Goal: Contribute content

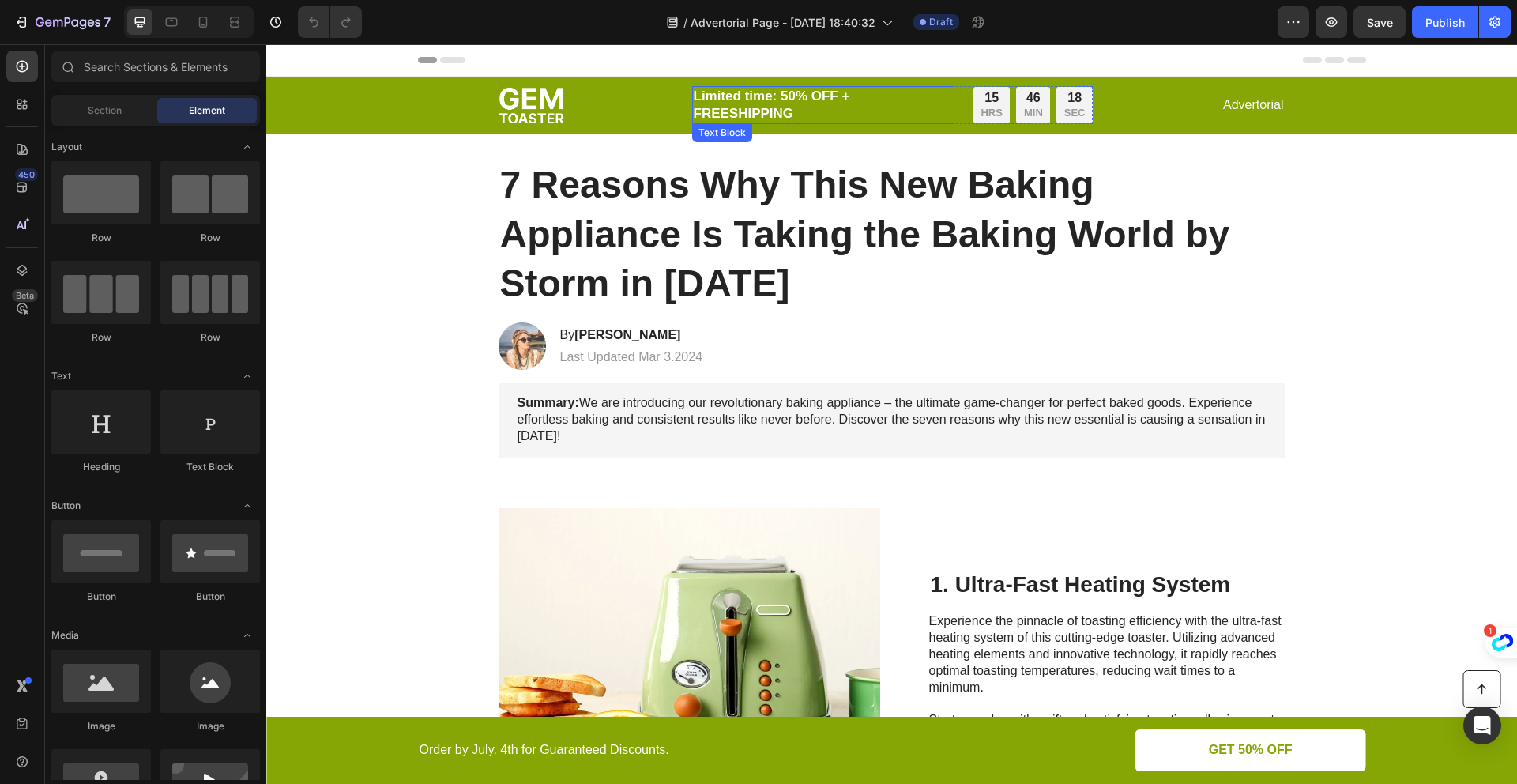
click at [812, 116] on p "Limited time: 50% OFF + FREESHIPPING" at bounding box center [823, 104] width 259 height 34
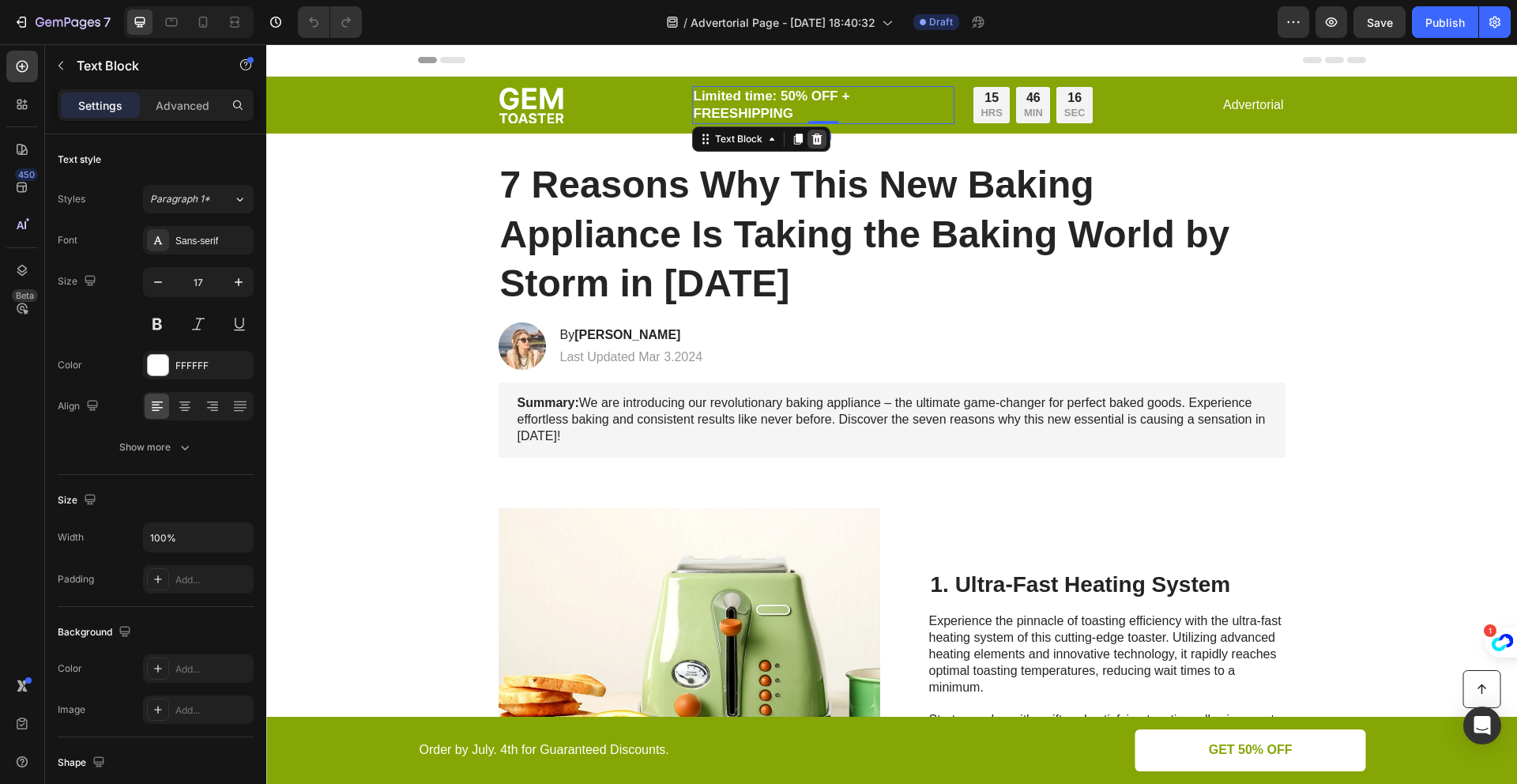
click at [812, 137] on icon at bounding box center [816, 139] width 10 height 11
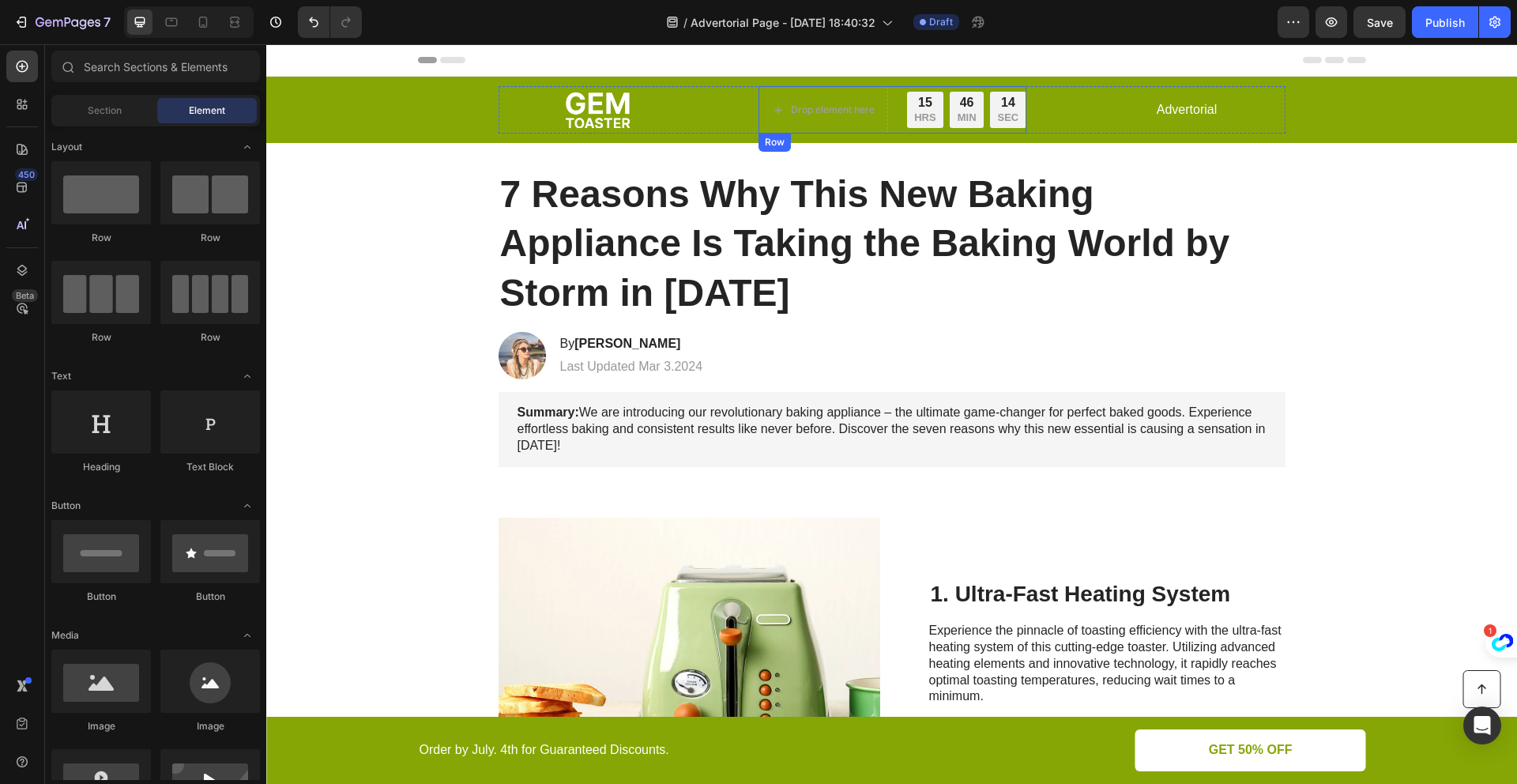
click at [886, 119] on div "Drop element here 15 HRS 46 MIN 14 SEC Countdown Timer Row" at bounding box center [892, 110] width 268 height 47
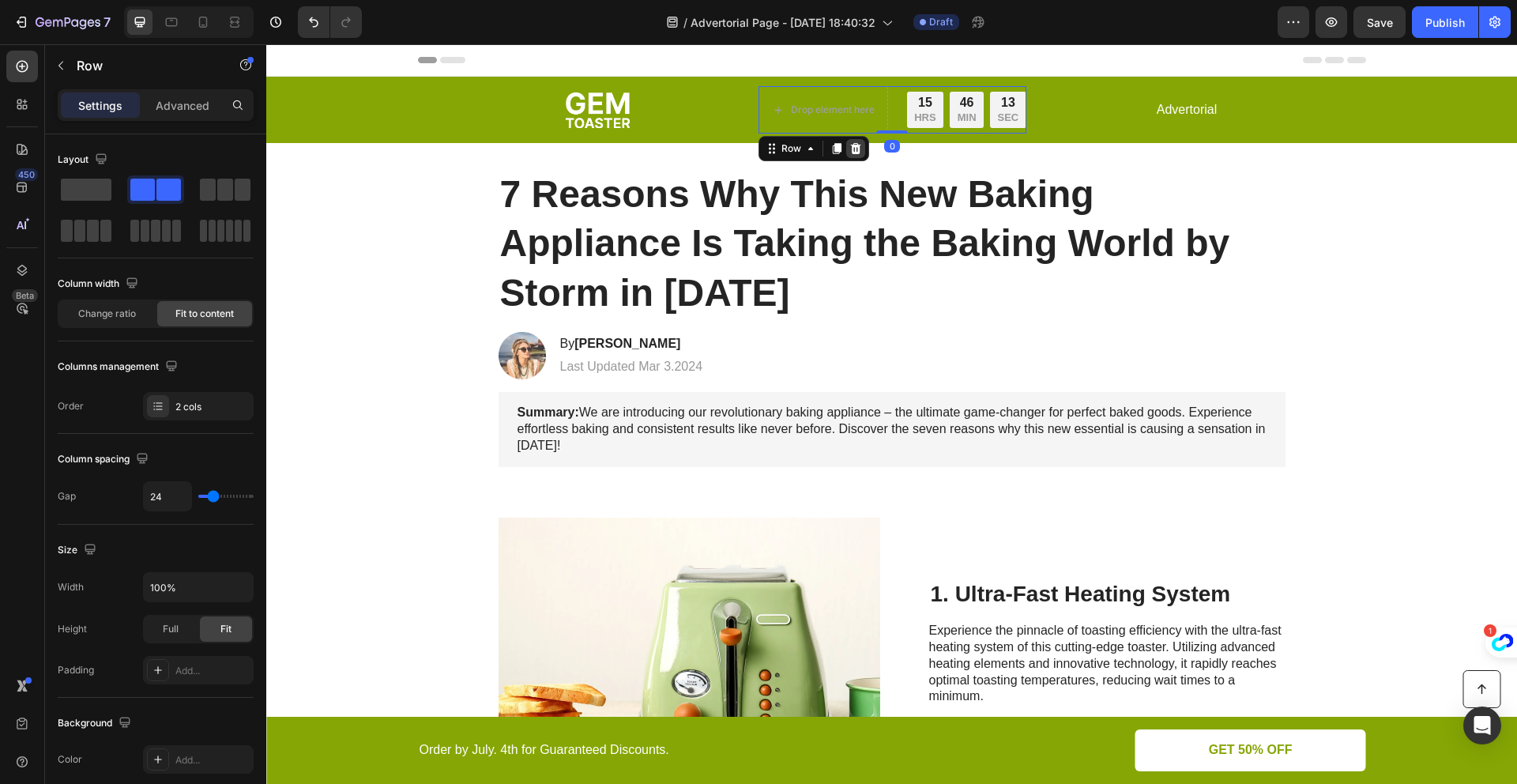
click at [853, 150] on icon at bounding box center [855, 149] width 10 height 11
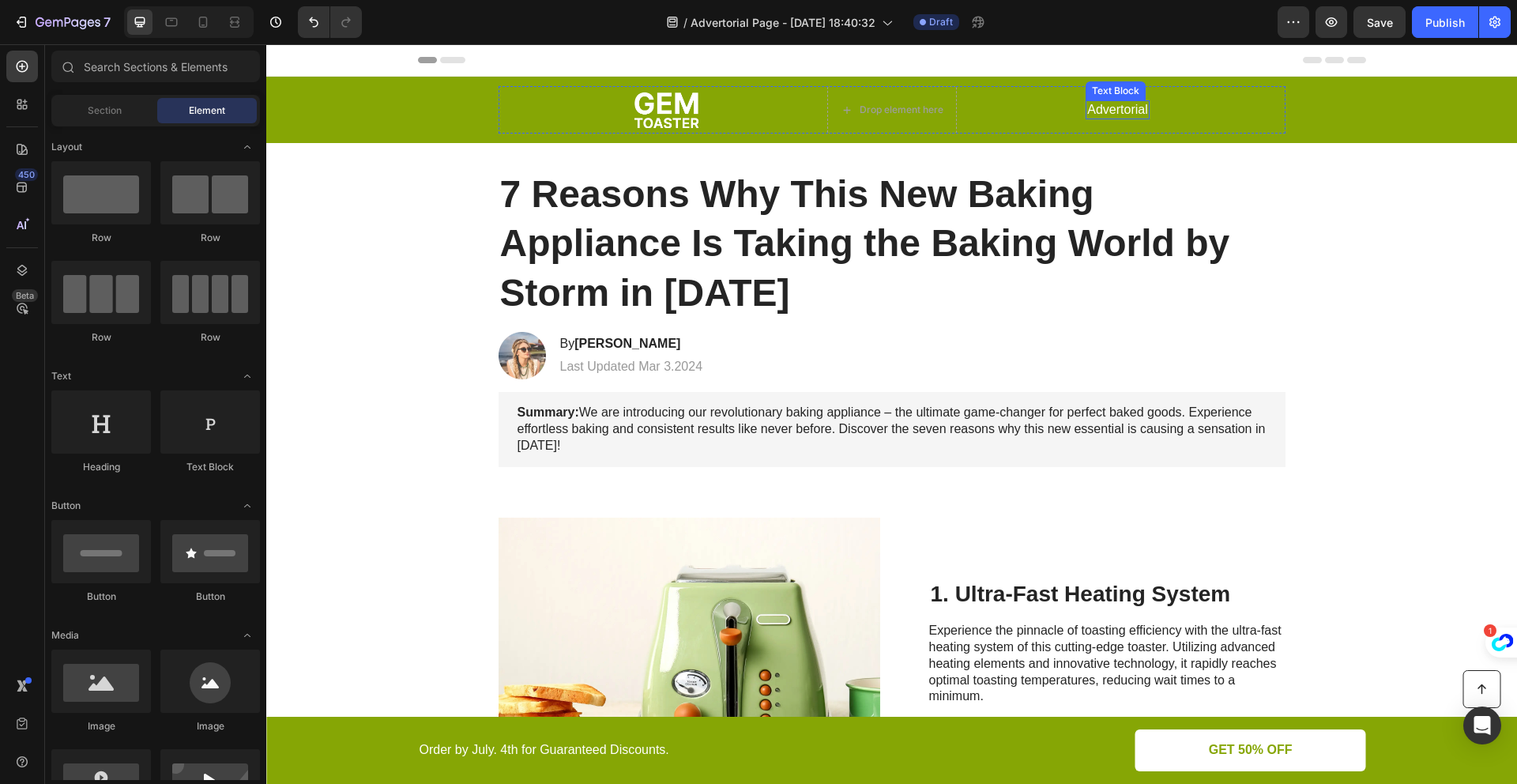
click at [1092, 111] on p "Advertorial" at bounding box center [1117, 111] width 60 height 17
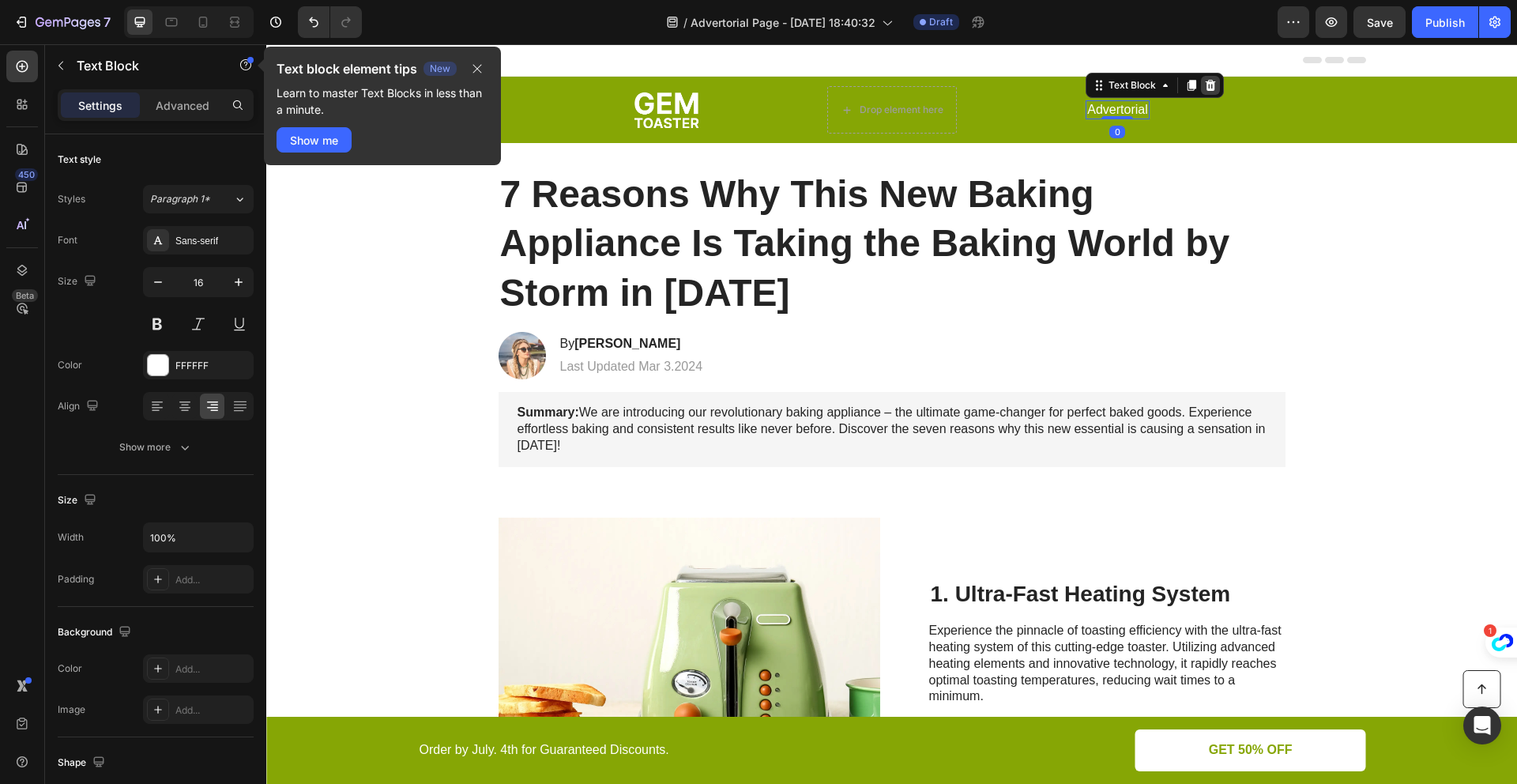
click at [1204, 86] on icon at bounding box center [1210, 85] width 13 height 13
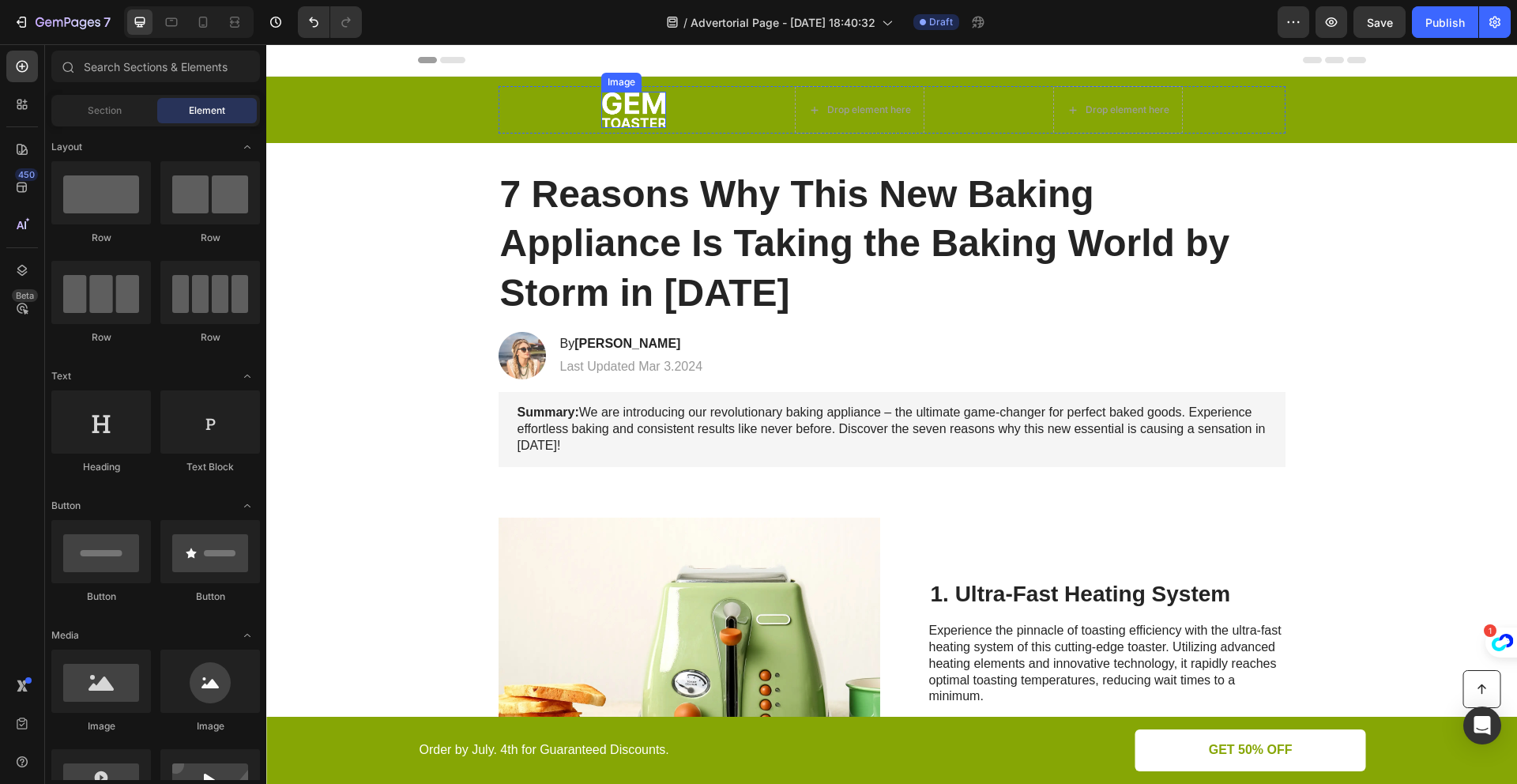
click at [644, 118] on img at bounding box center [634, 110] width 65 height 36
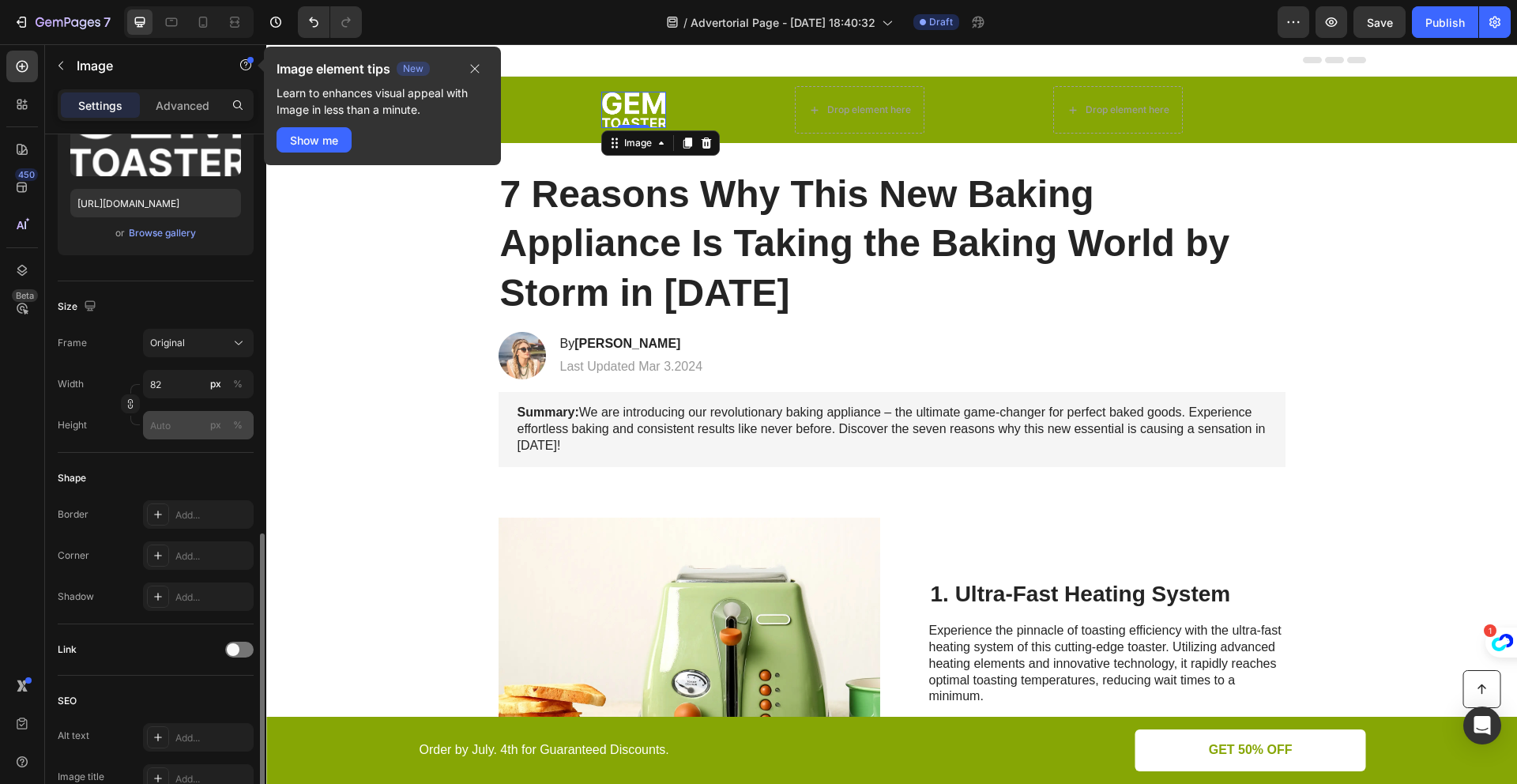
scroll to position [457, 0]
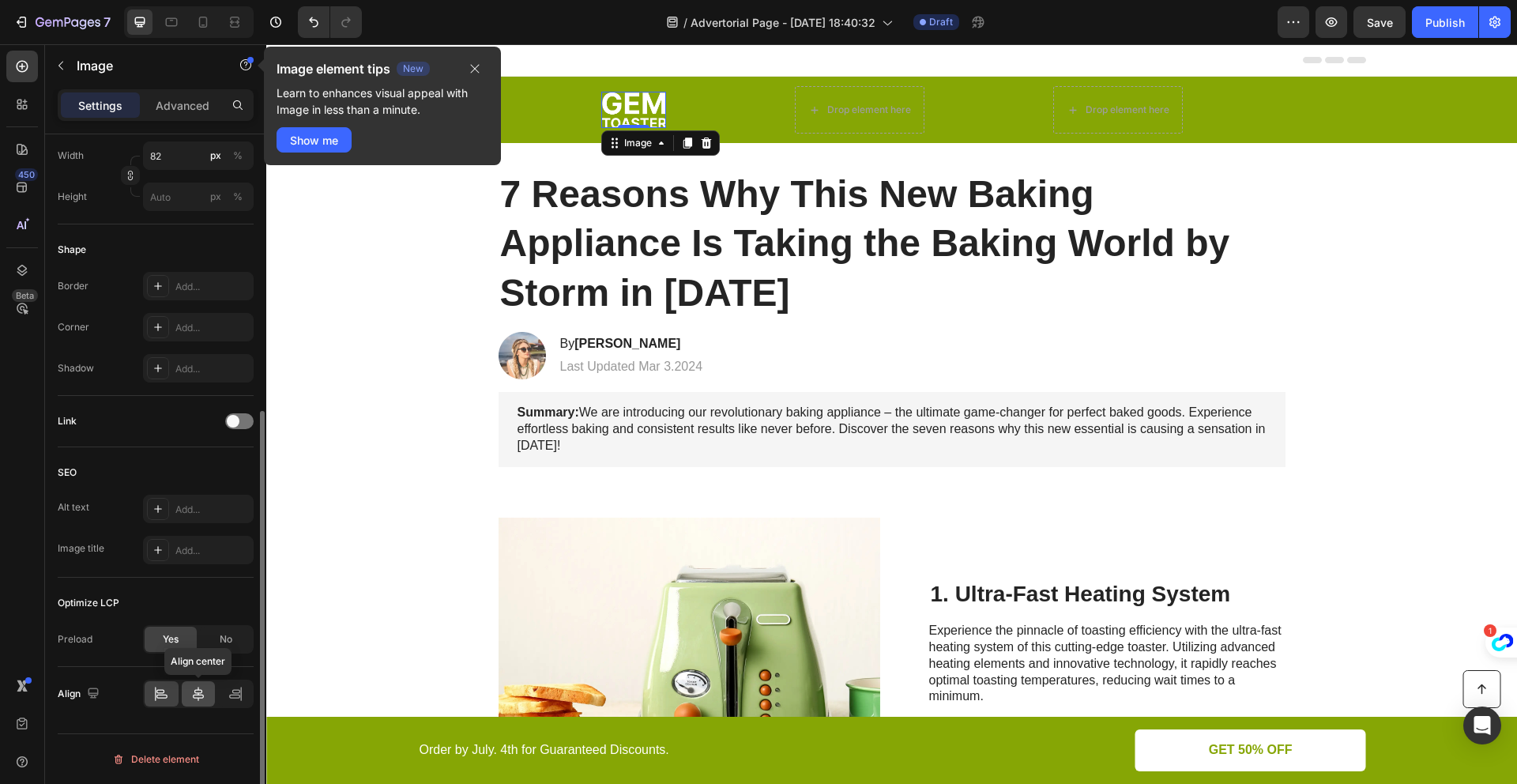
click at [198, 690] on icon at bounding box center [198, 693] width 16 height 16
click at [201, 693] on icon at bounding box center [198, 693] width 16 height 16
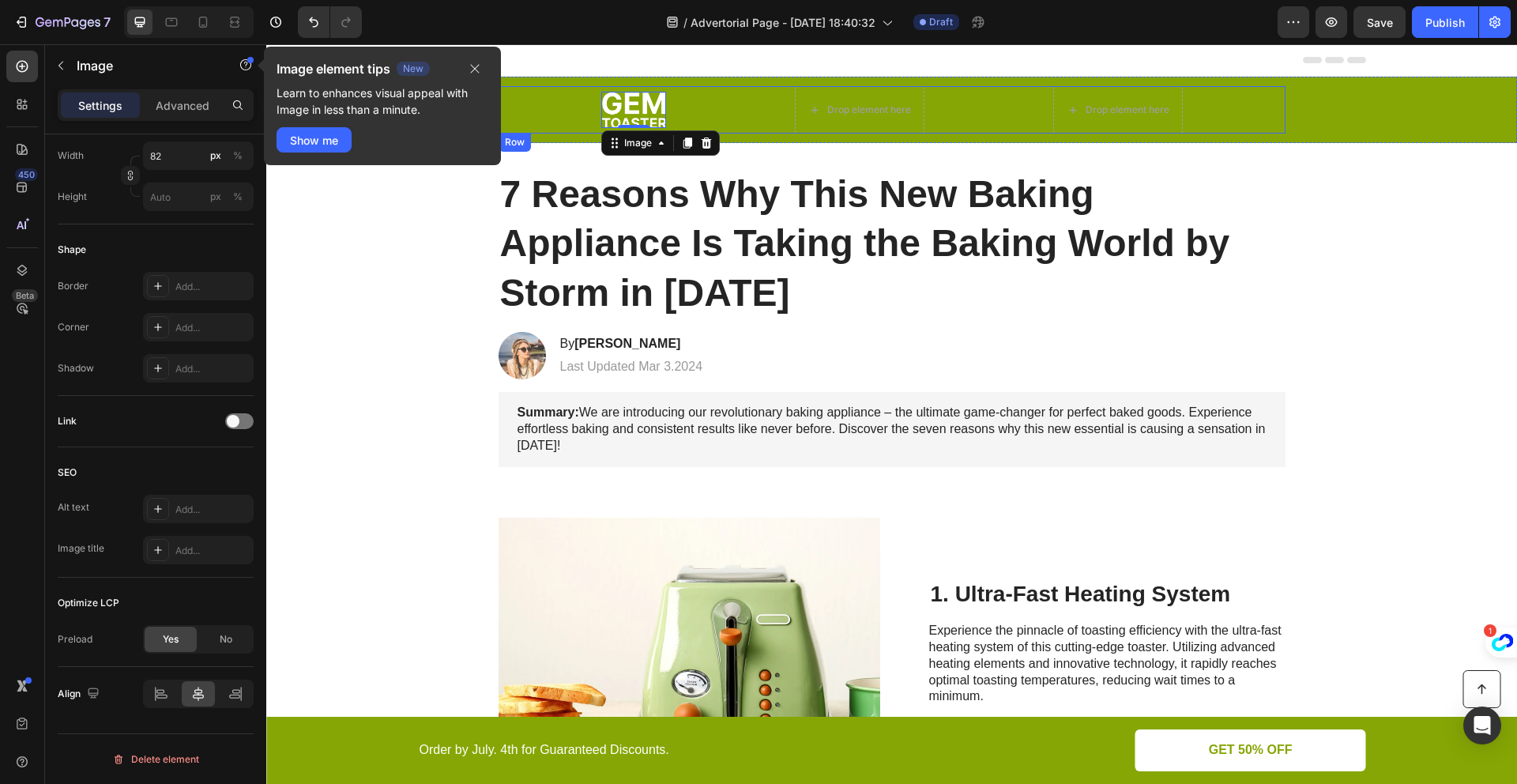
click at [948, 109] on div "Image 0 Drop element here Drop element here Row" at bounding box center [892, 110] width 787 height 47
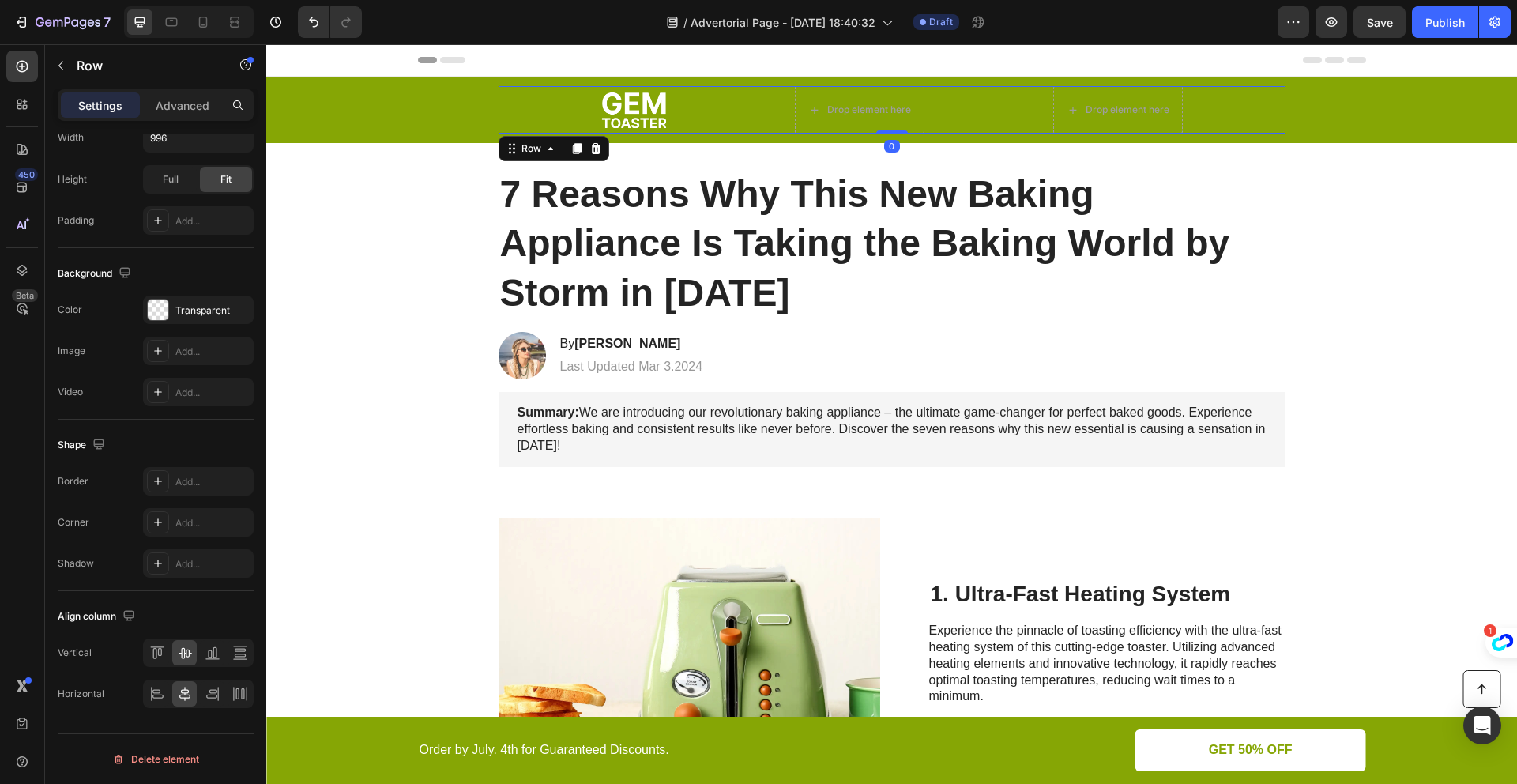
scroll to position [0, 0]
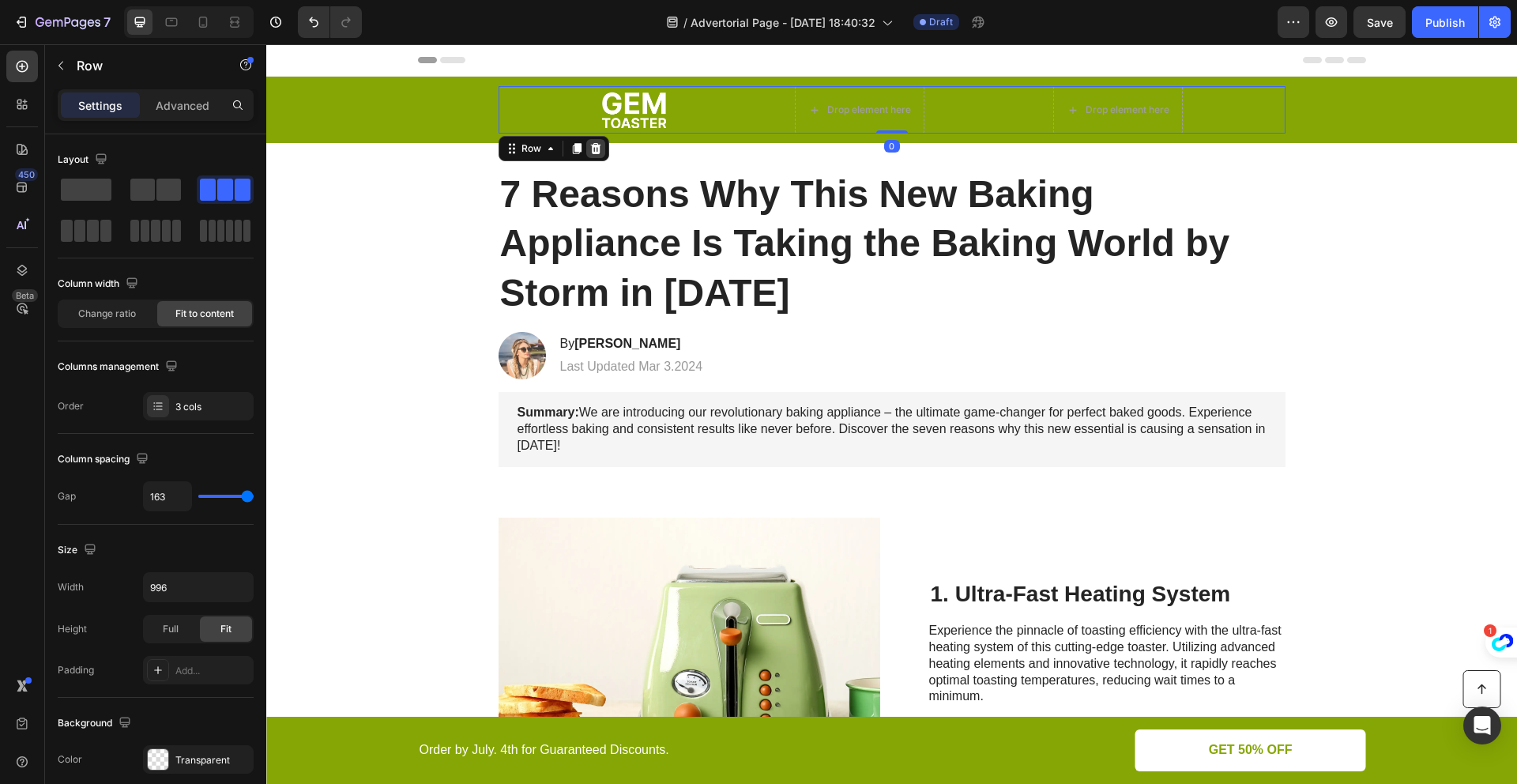
click at [591, 151] on icon at bounding box center [595, 149] width 10 height 11
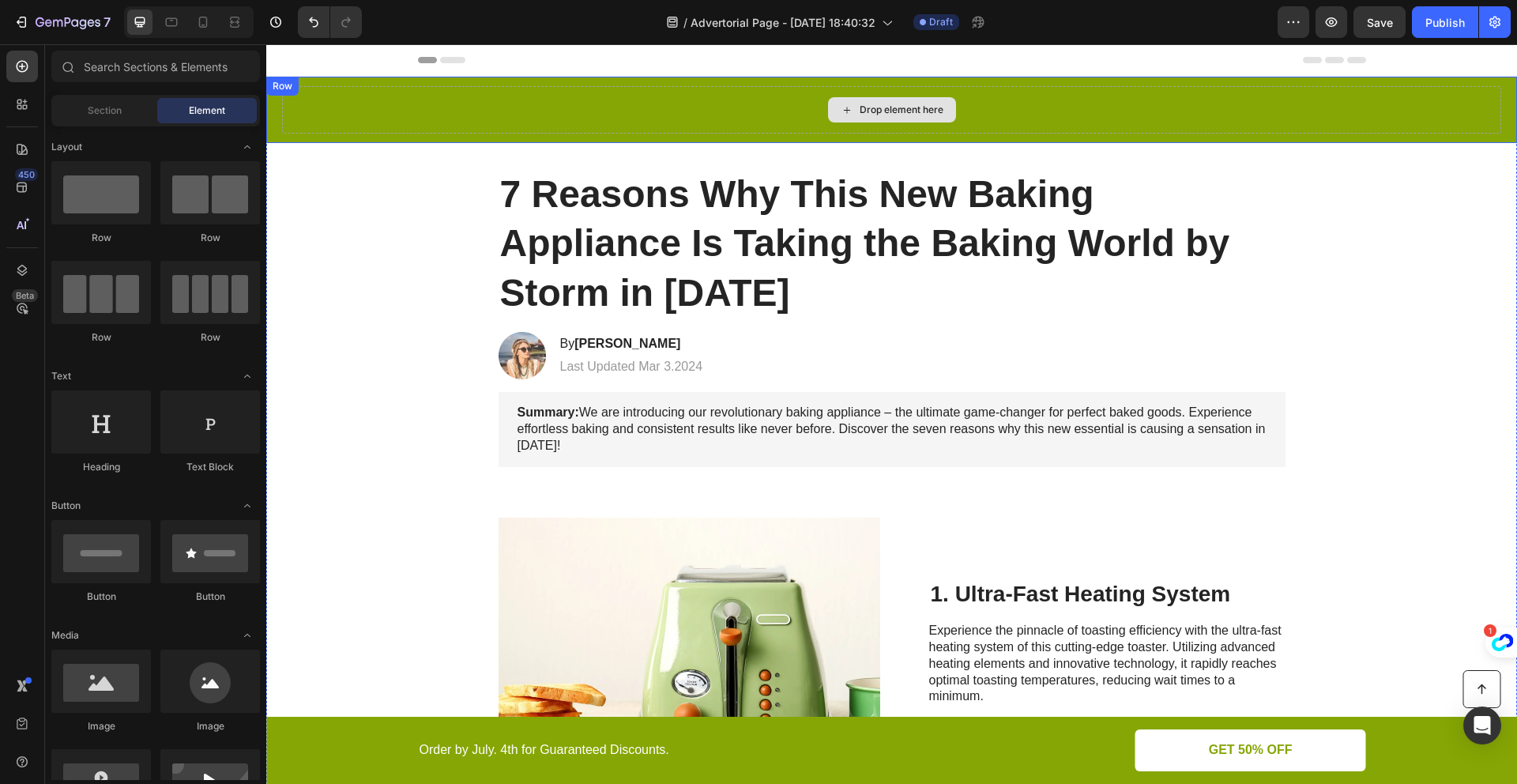
click at [758, 110] on div "Drop element here" at bounding box center [892, 110] width 1219 height 47
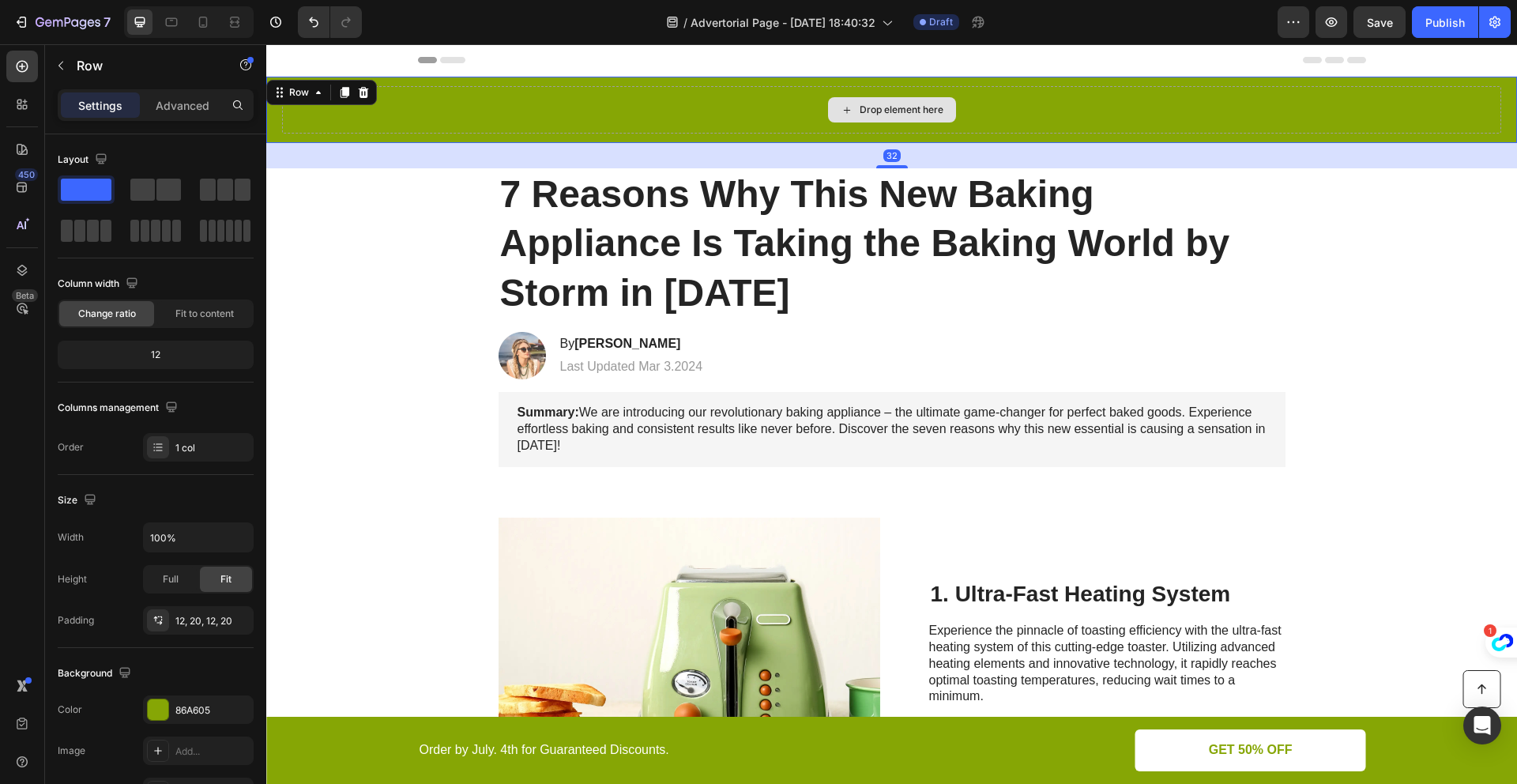
click at [795, 111] on div "Drop element here" at bounding box center [892, 110] width 1219 height 47
click at [877, 110] on div "Drop element here" at bounding box center [901, 110] width 84 height 13
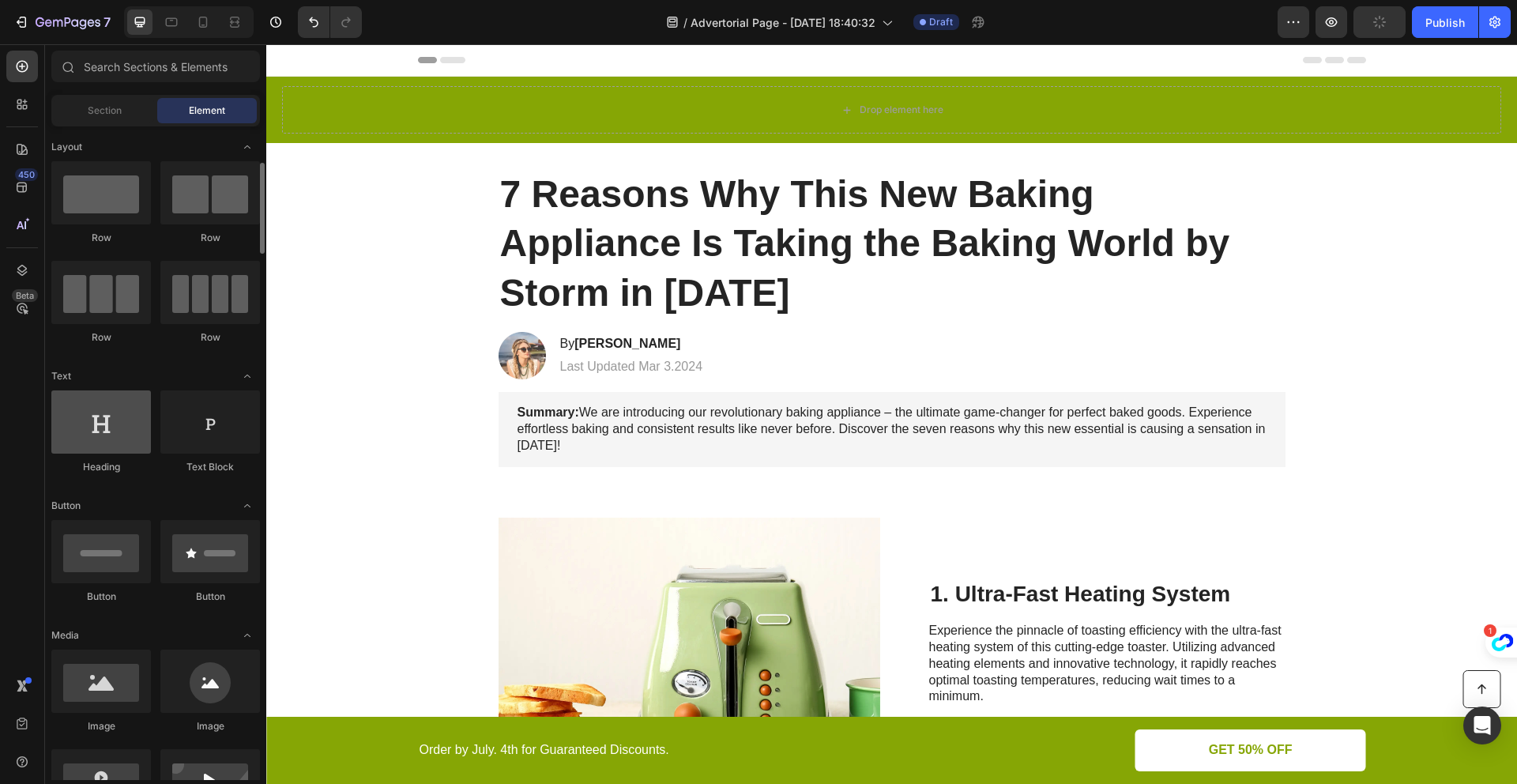
scroll to position [129, 0]
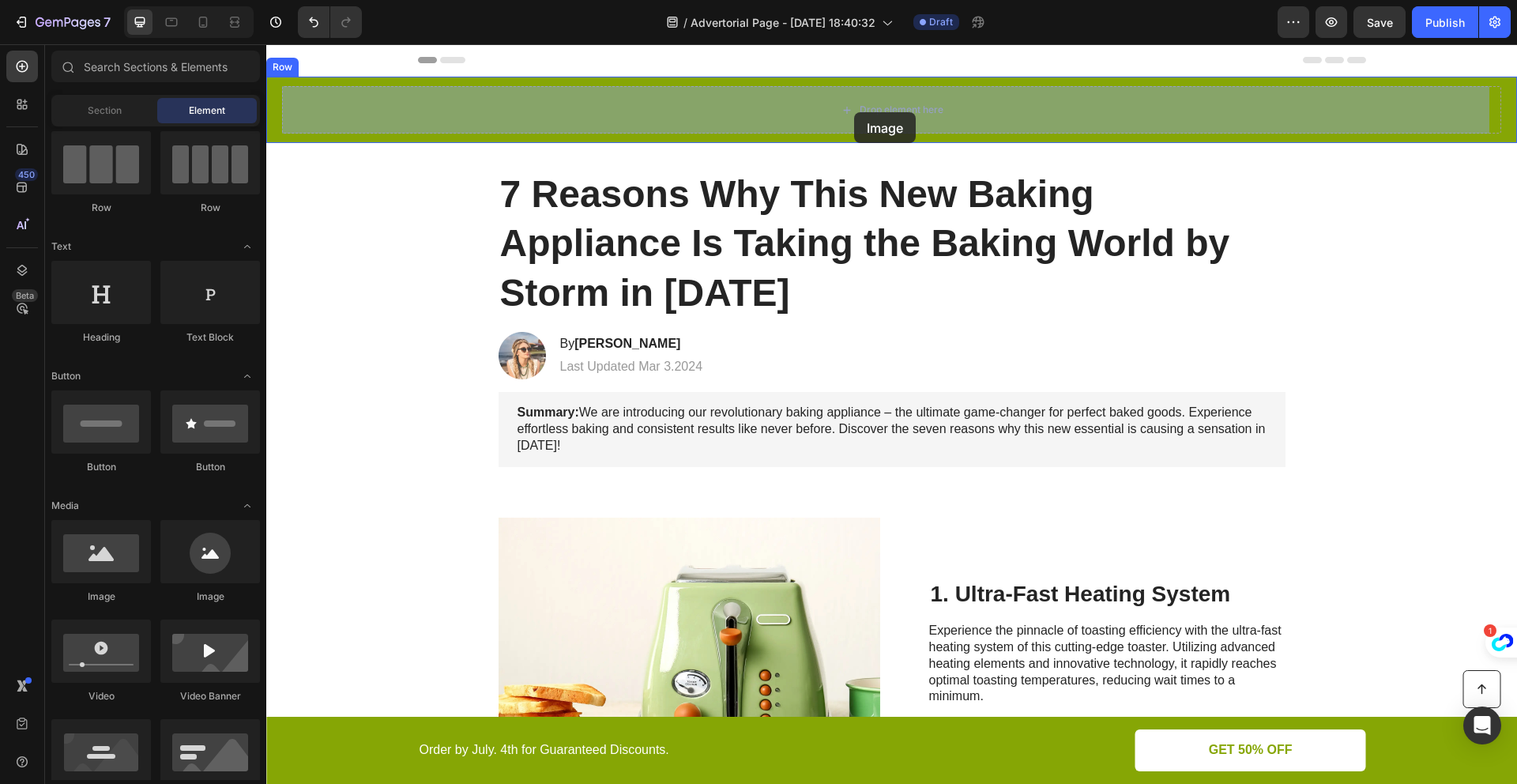
drag, startPoint x: 478, startPoint y: 591, endPoint x: 854, endPoint y: 112, distance: 608.9
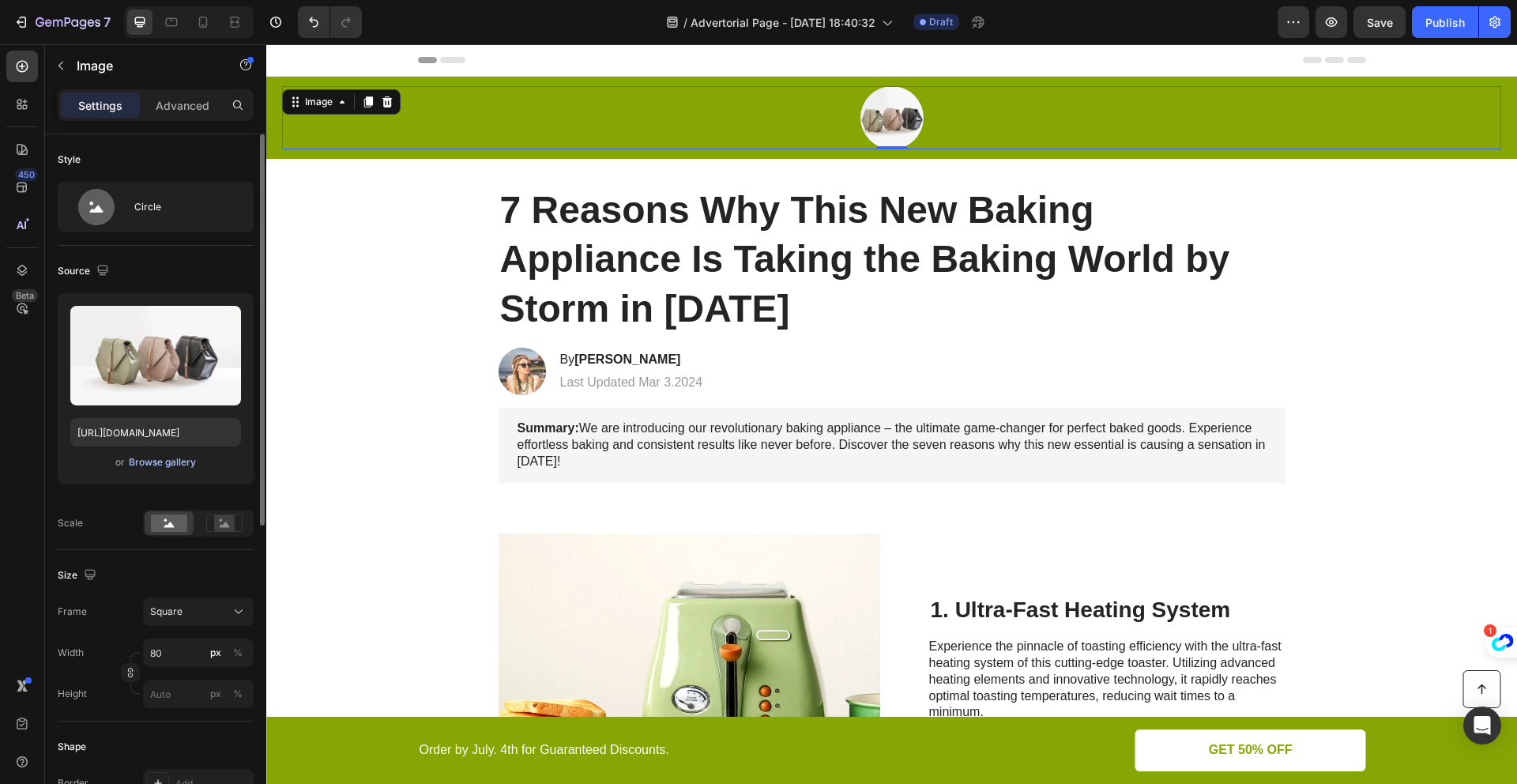
click at [182, 463] on div "Browse gallery" at bounding box center [163, 462] width 67 height 14
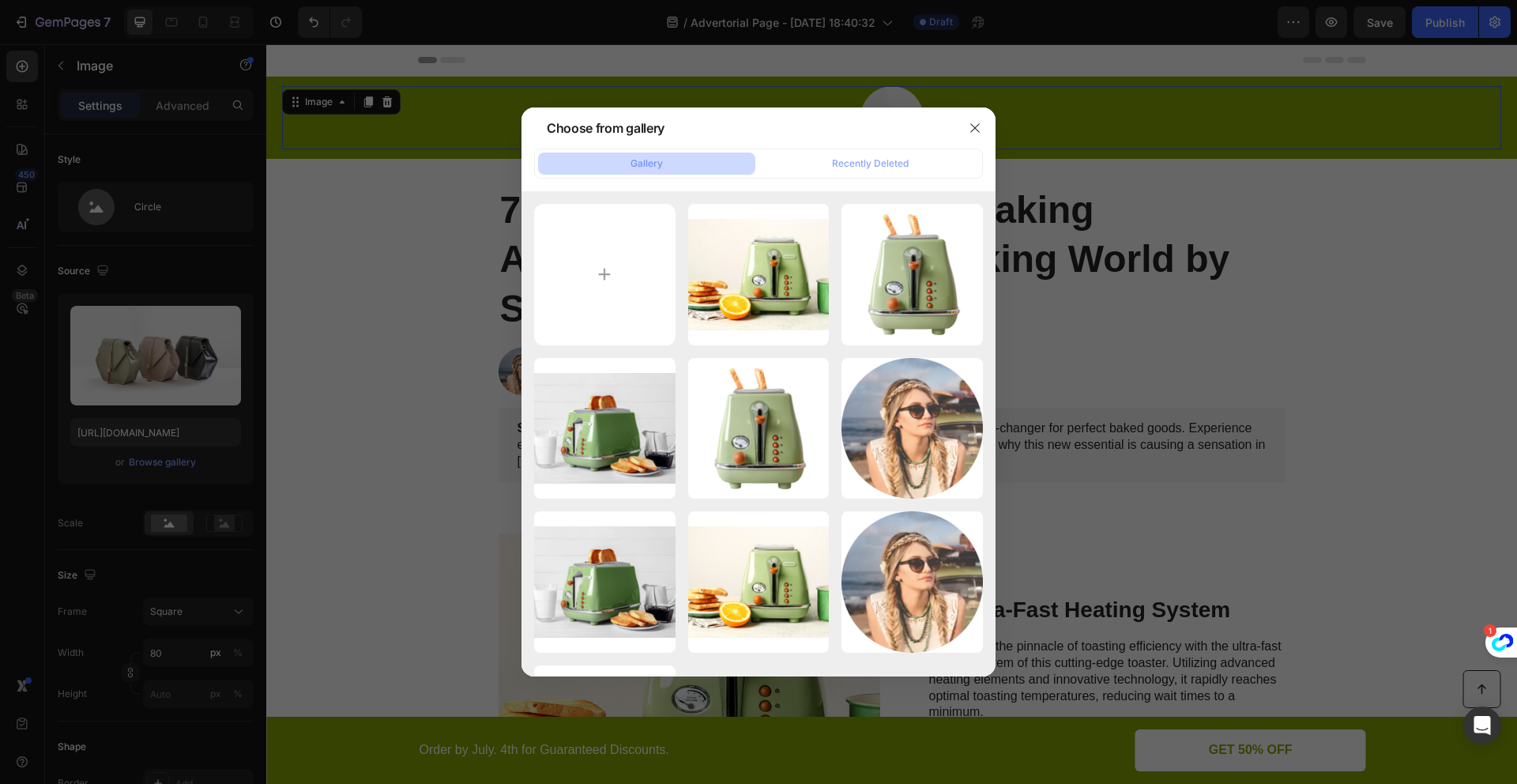
type input "C:\fakepath\ACIS (6).png"
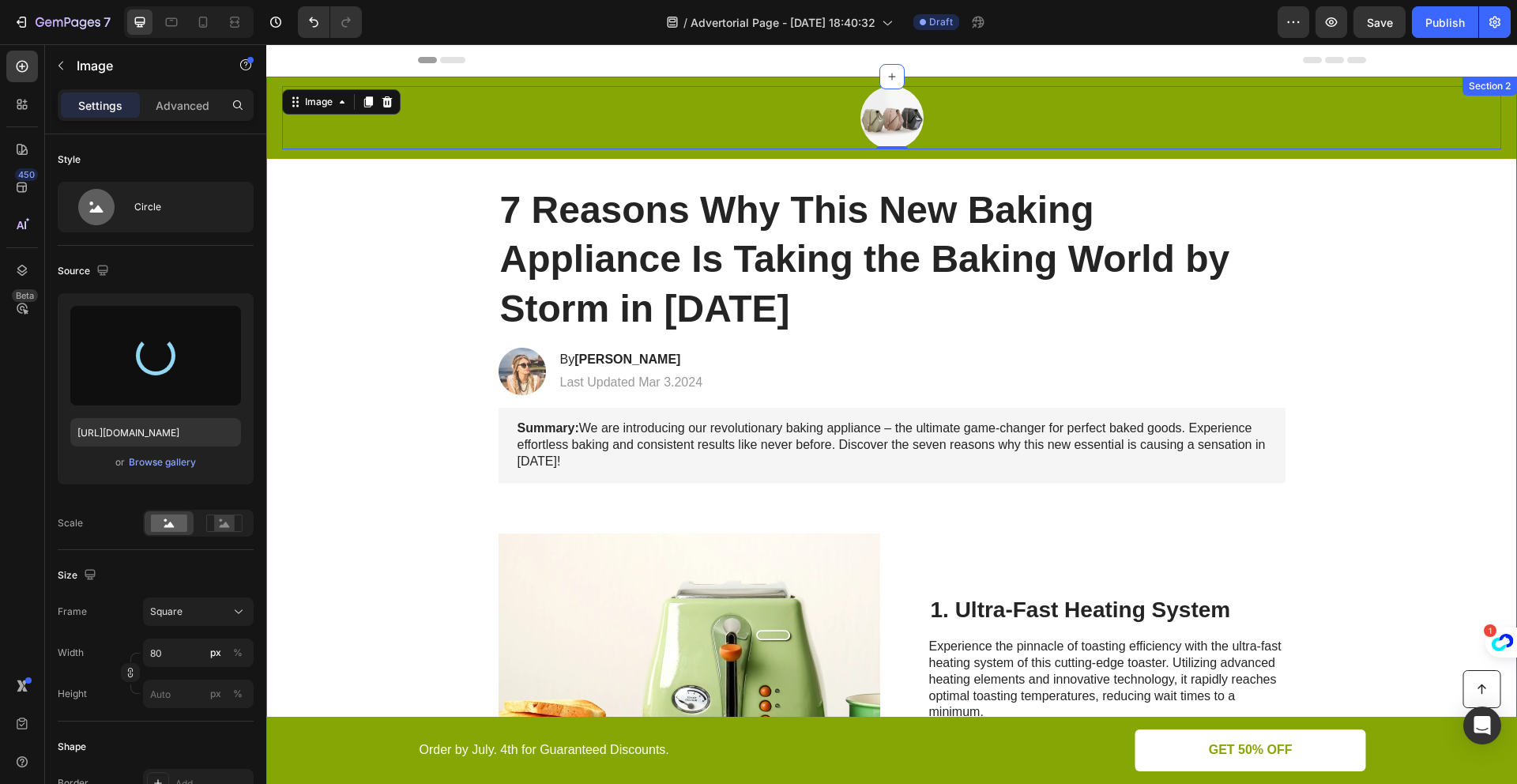
type input "https://cdn.shopify.com/s/files/1/0939/9307/5075/files/gempages_581805375498486…"
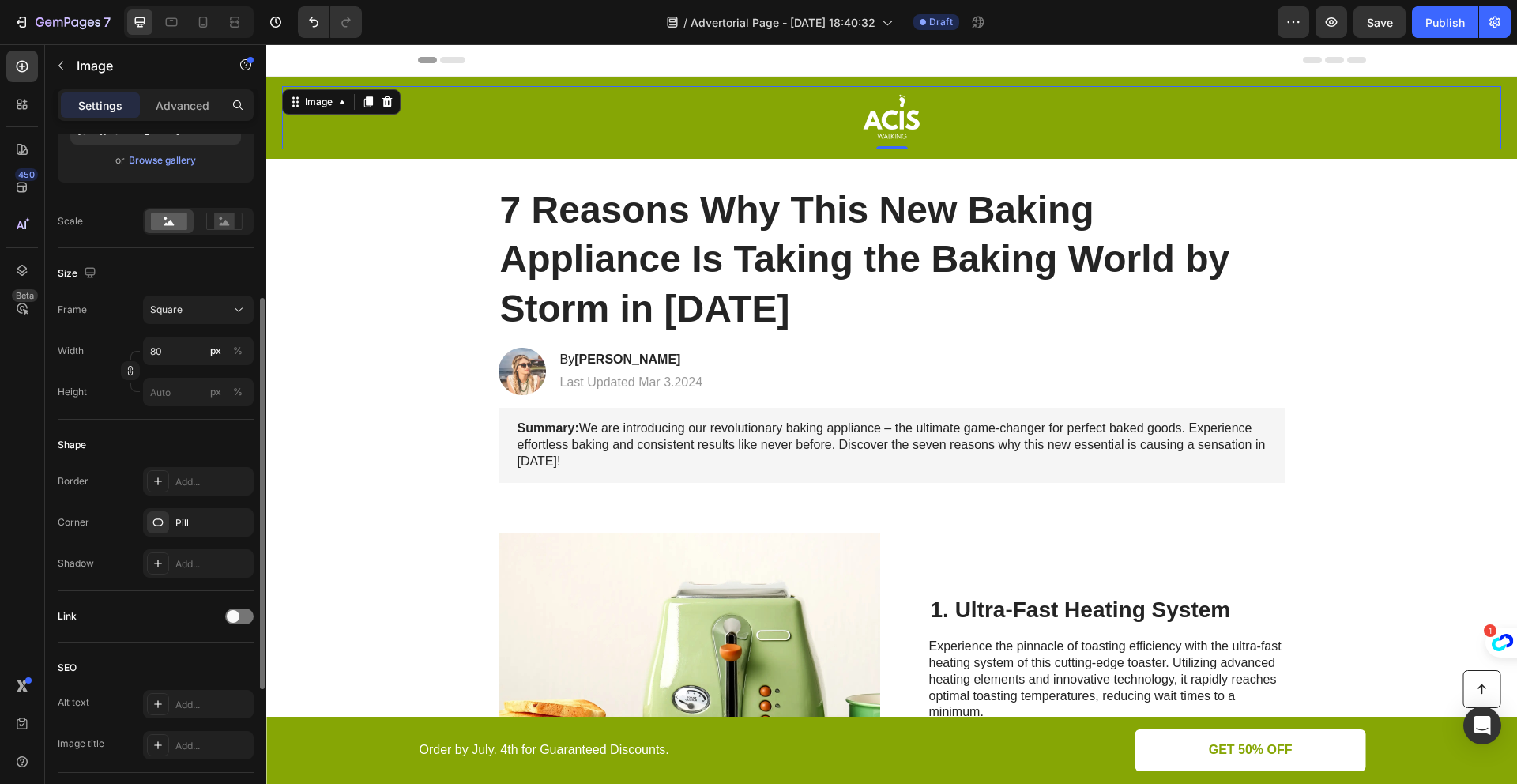
scroll to position [275, 0]
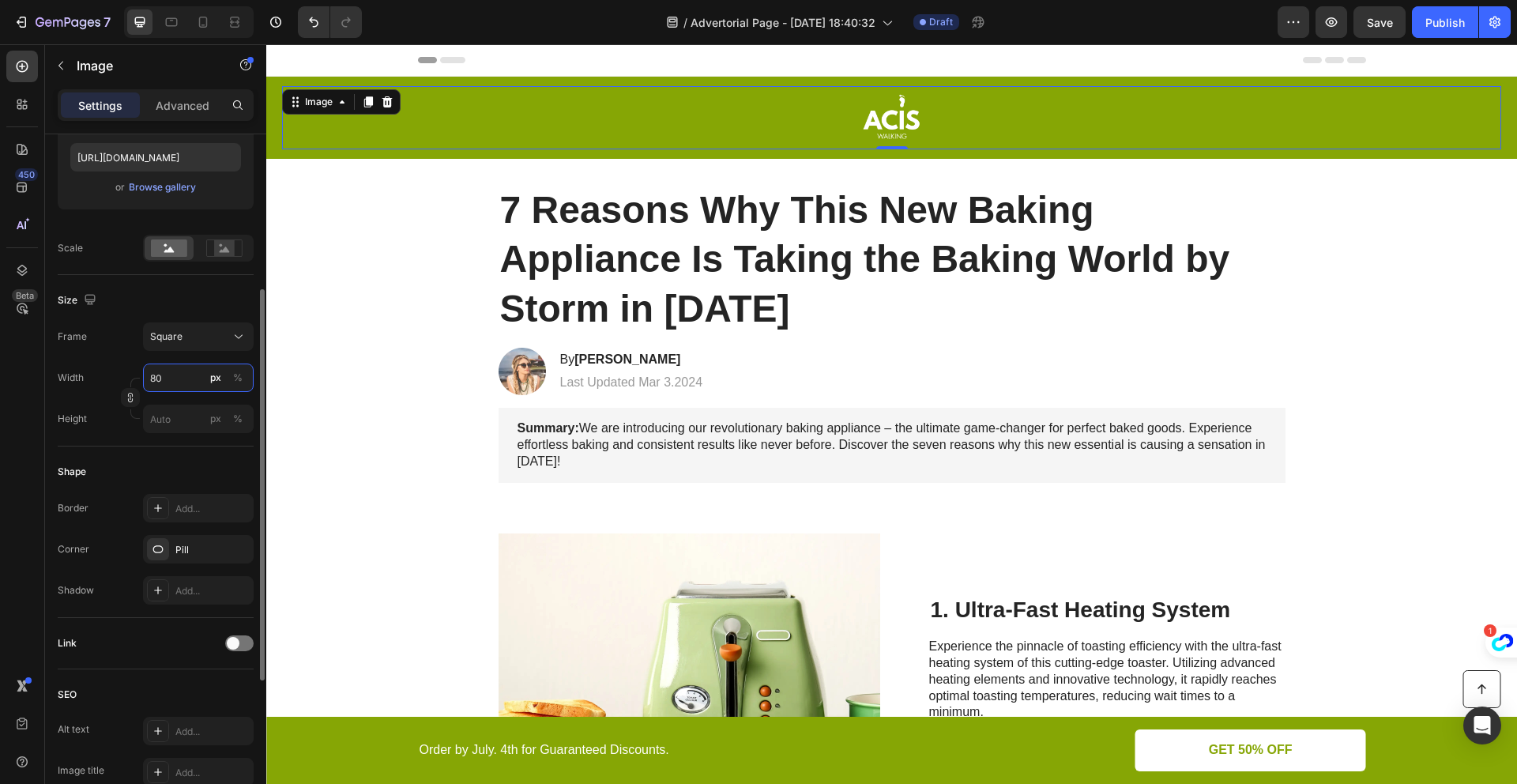
click at [183, 385] on input "80" at bounding box center [198, 377] width 111 height 29
type input "1"
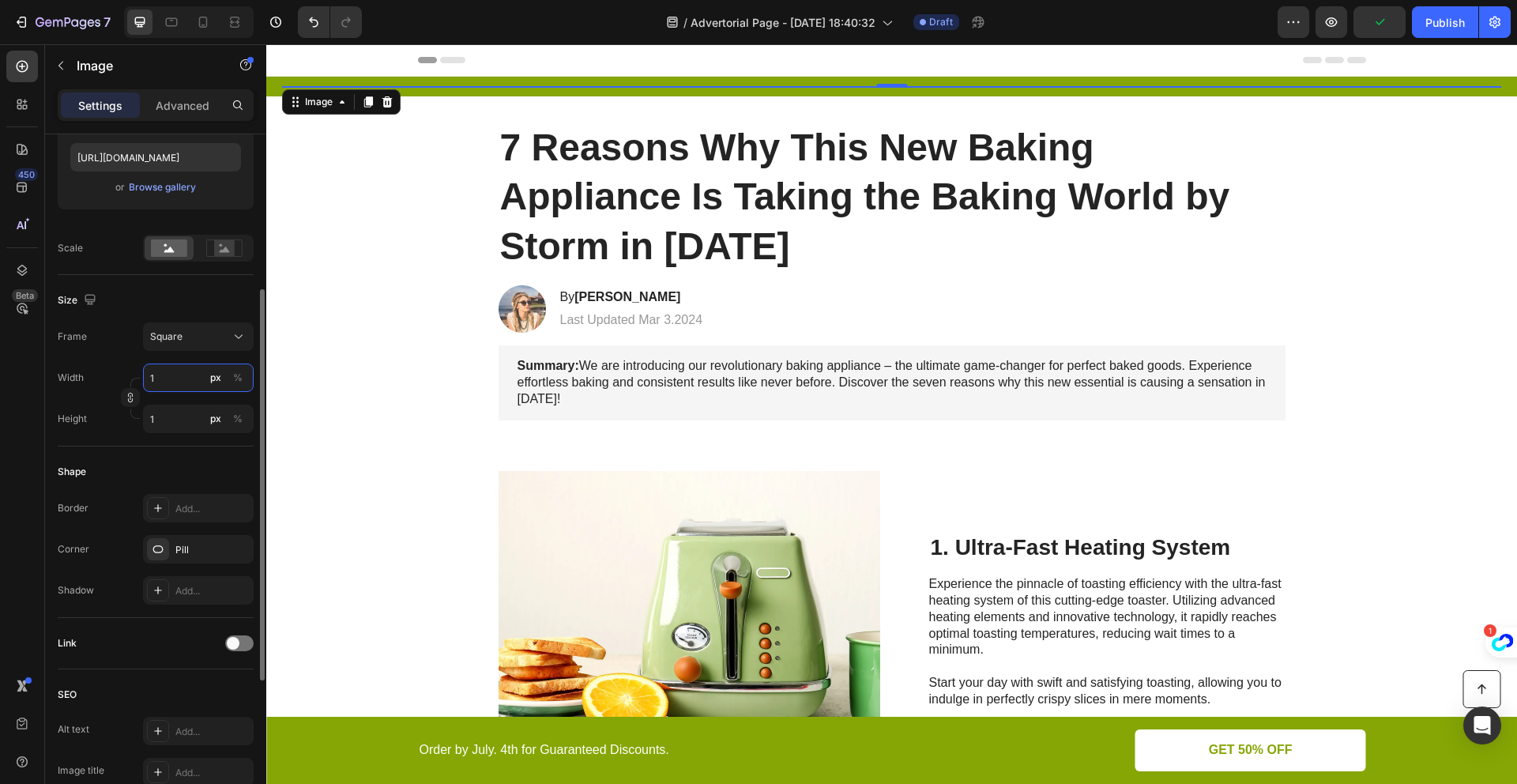
type input "15"
type input "150"
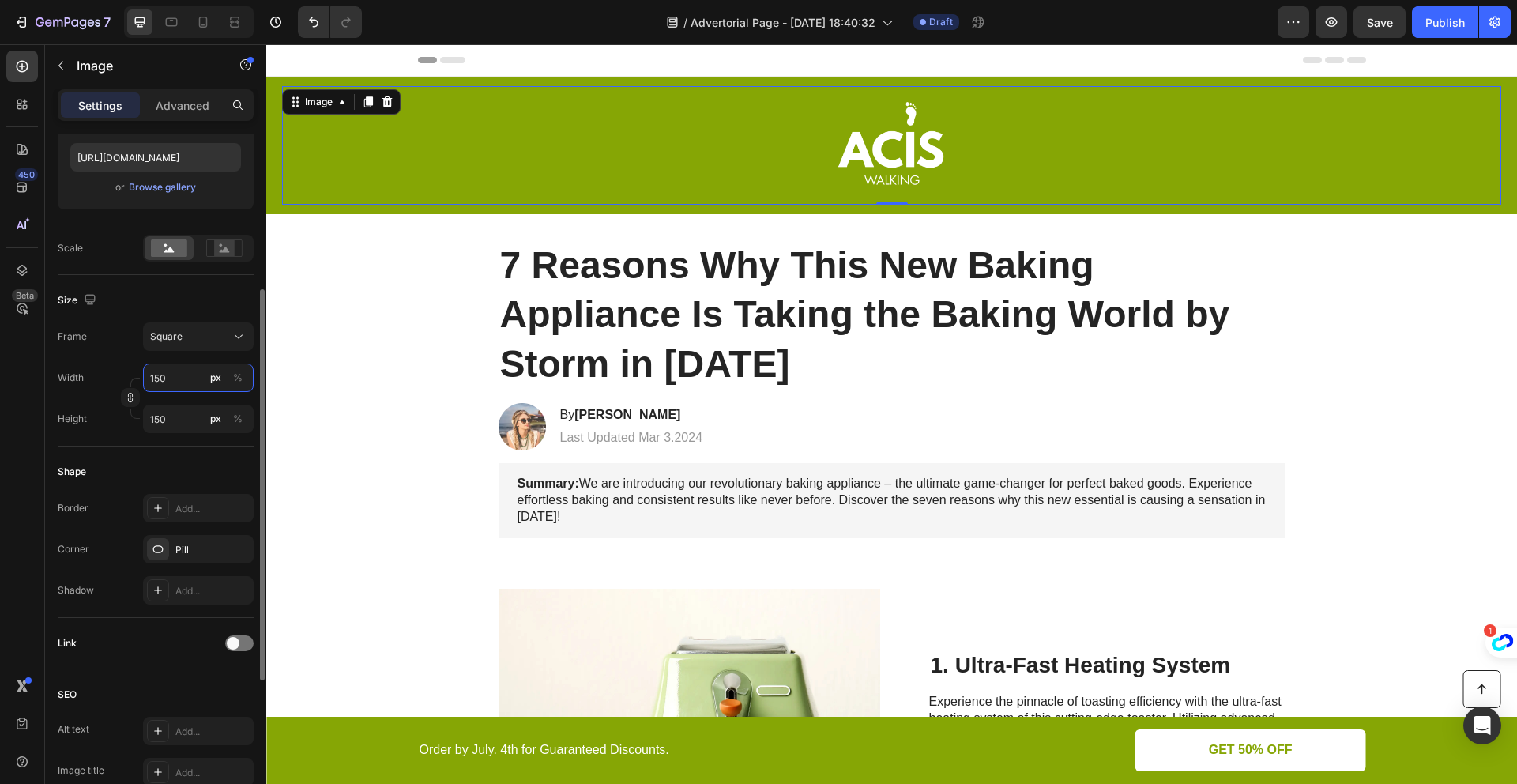
type input "15"
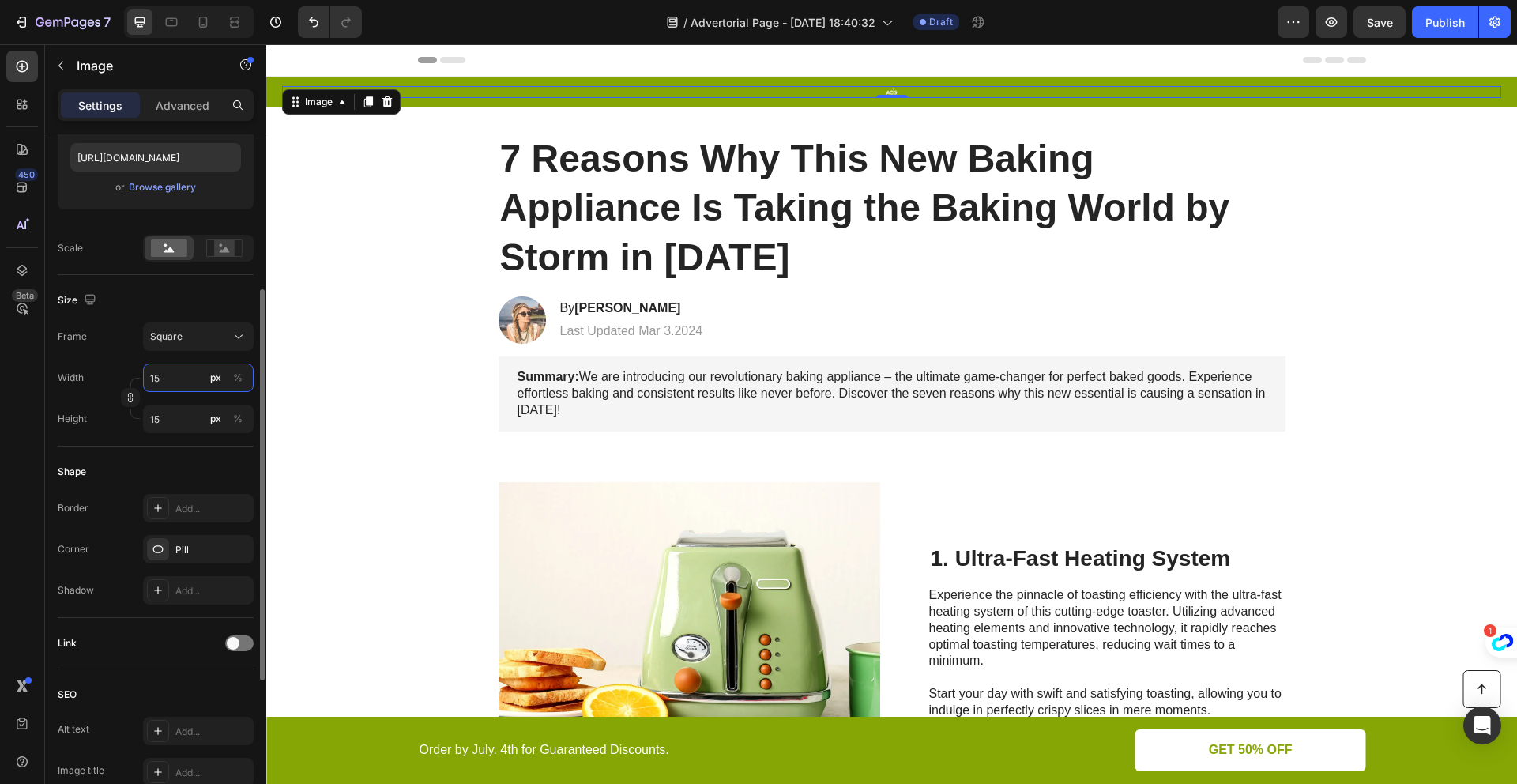
type input "1"
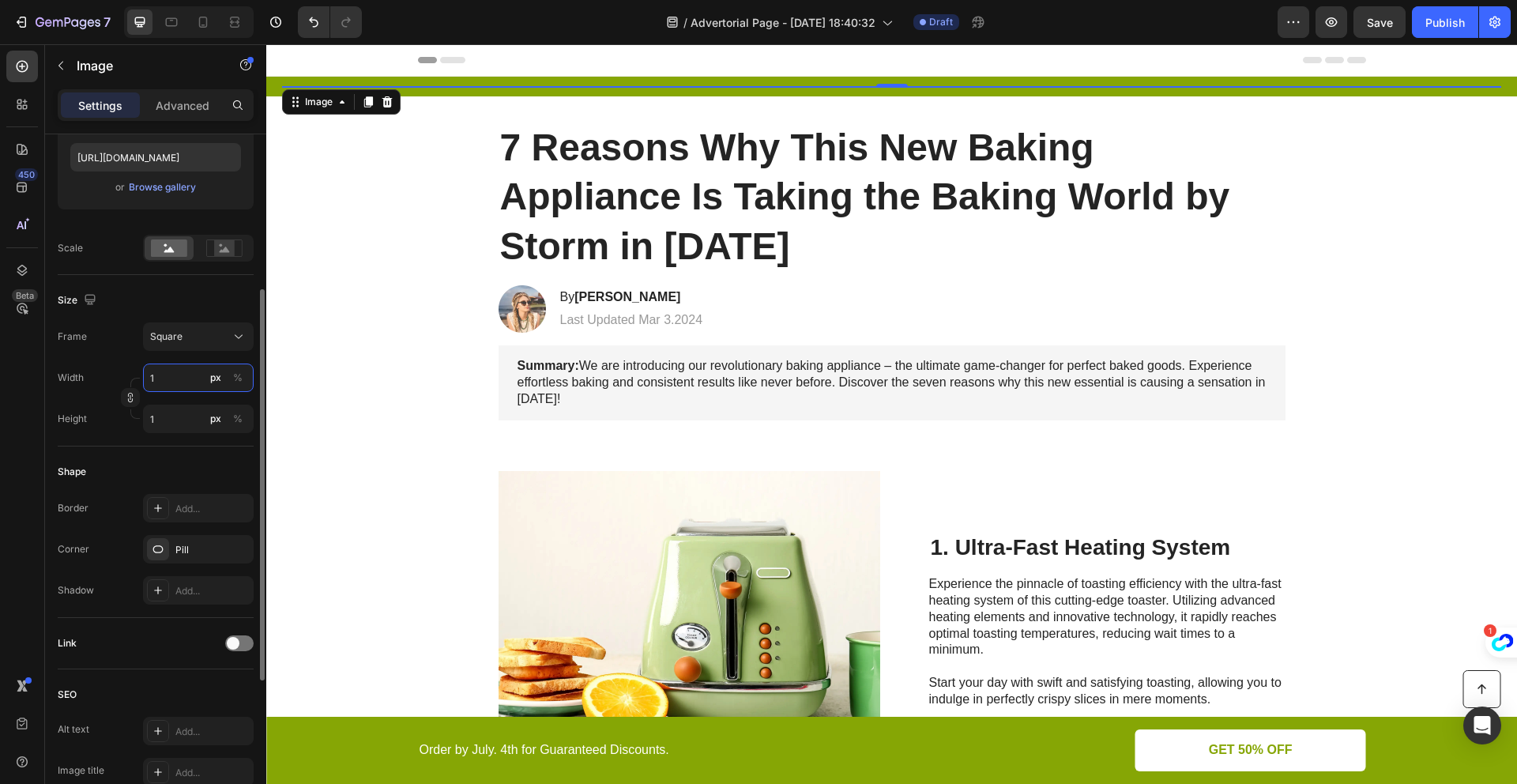
type input "10"
type input "100"
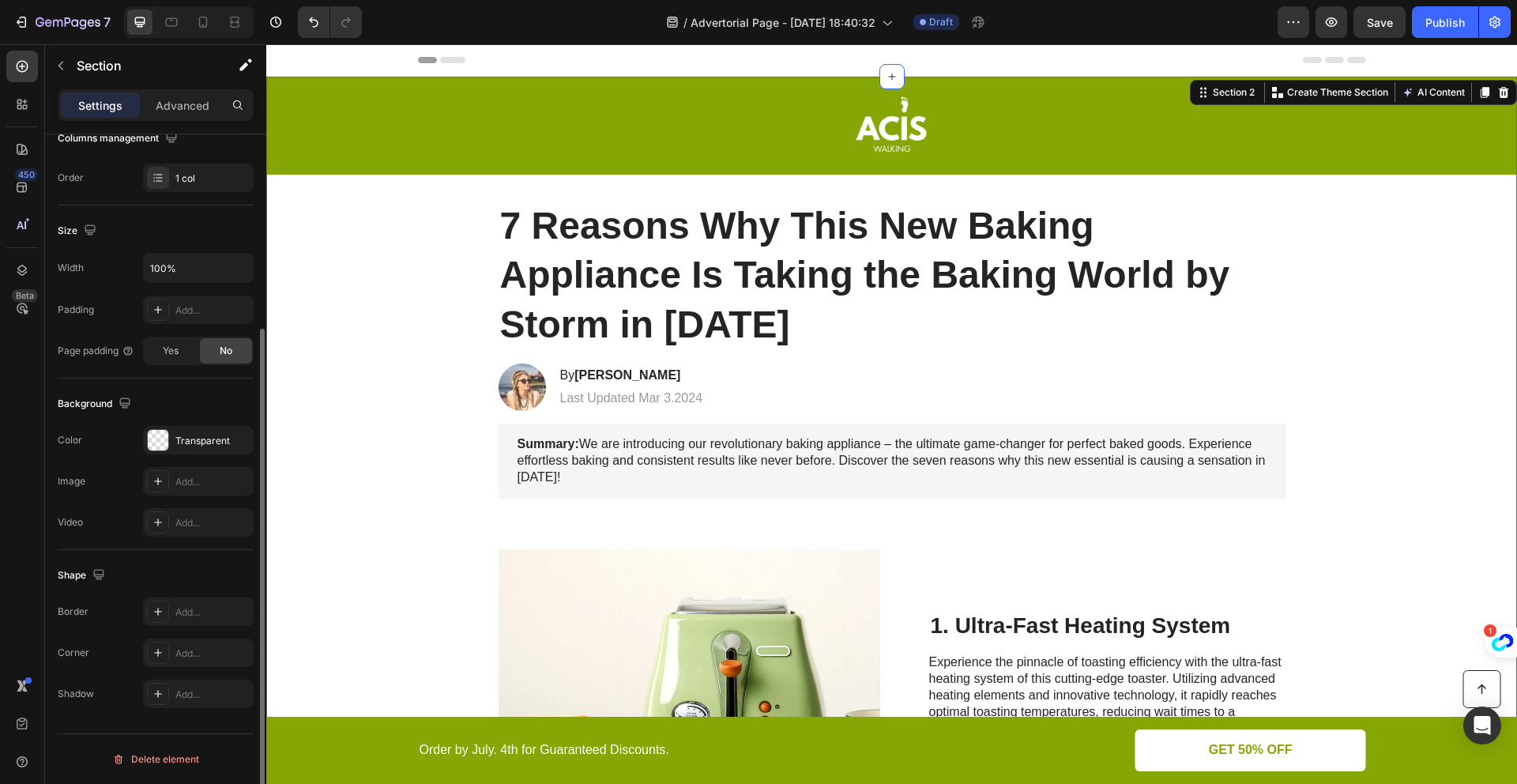
scroll to position [0, 0]
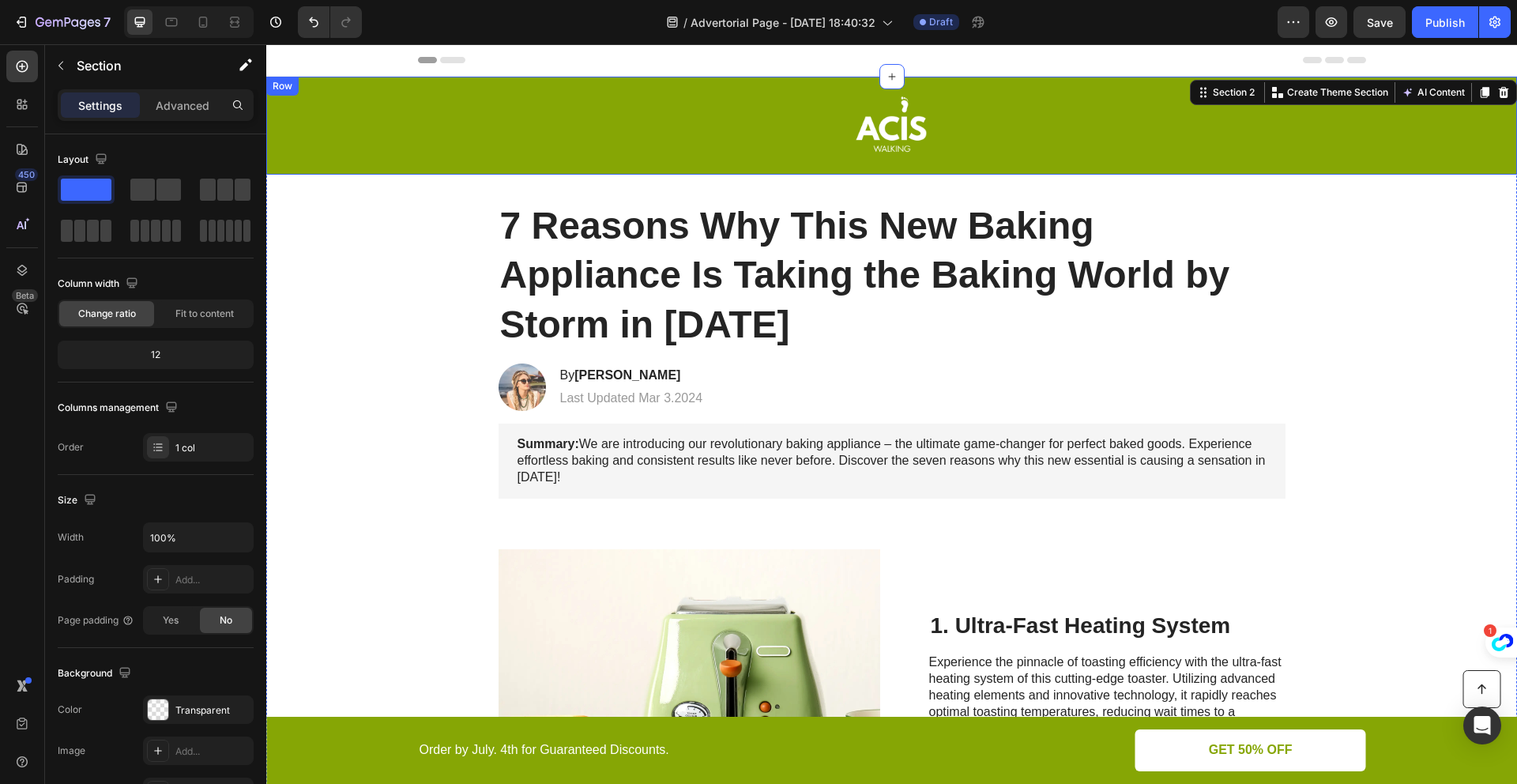
click at [452, 304] on div "7 Reasons Why This New Baking Appliance Is Taking the Baking World by Storm in …" at bounding box center [892, 275] width 1219 height 150
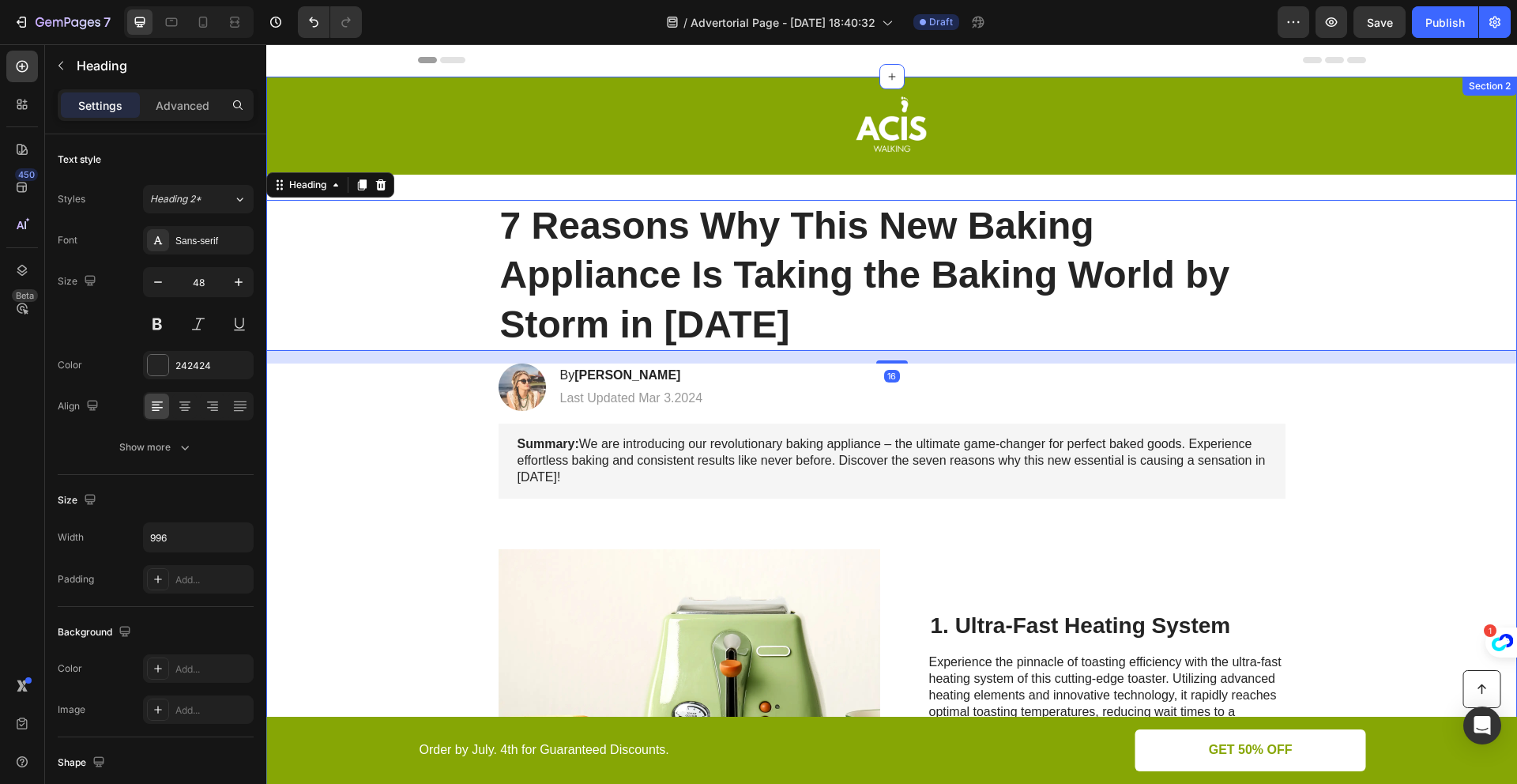
click at [438, 436] on div "Summary: We are introducing our revolutionary baking appliance – the ultimate g…" at bounding box center [892, 461] width 1219 height 74
